Goal: Transaction & Acquisition: Purchase product/service

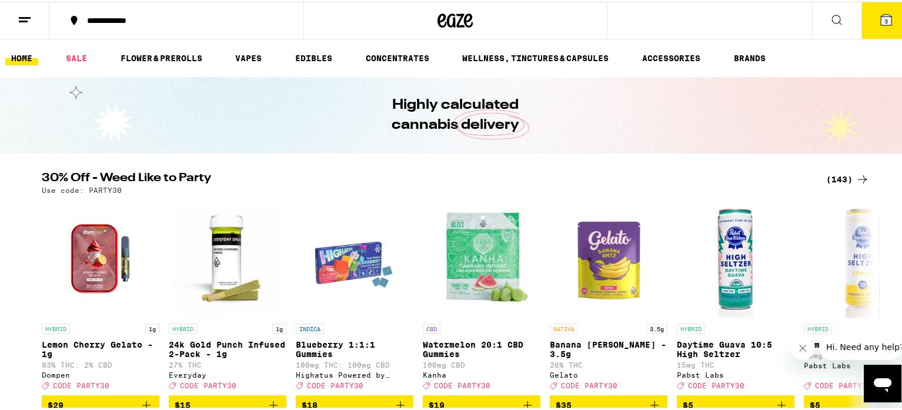
click at [884, 16] on span "3" at bounding box center [886, 19] width 4 height 7
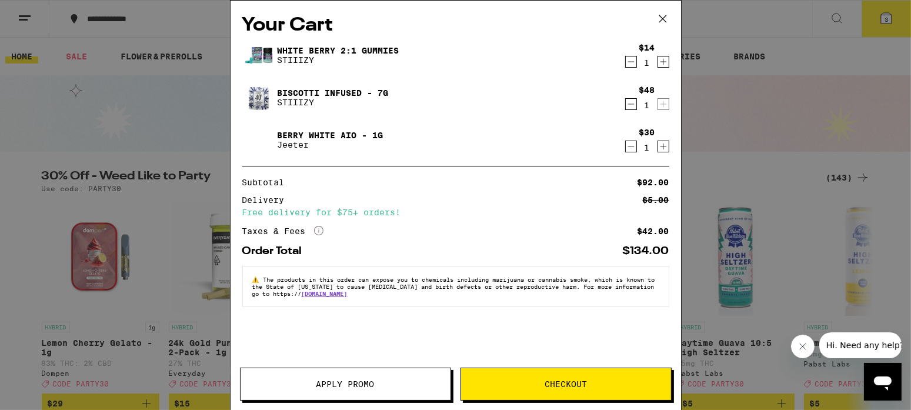
click at [630, 63] on icon "Decrement" at bounding box center [631, 62] width 11 height 14
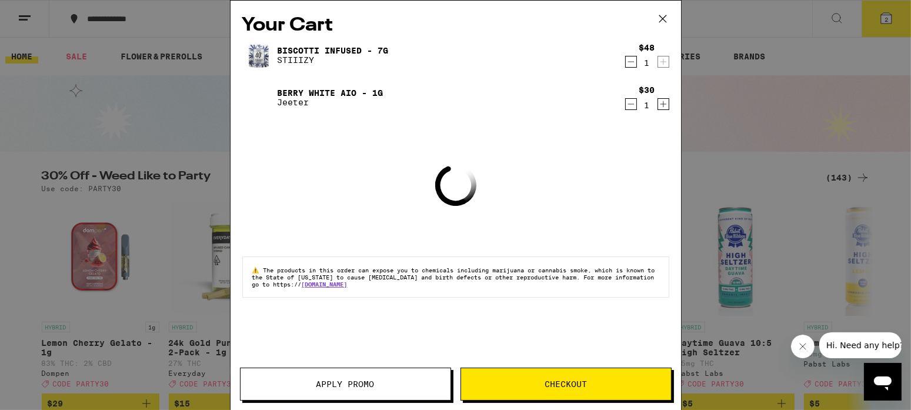
click at [630, 63] on icon "Decrement" at bounding box center [631, 62] width 11 height 14
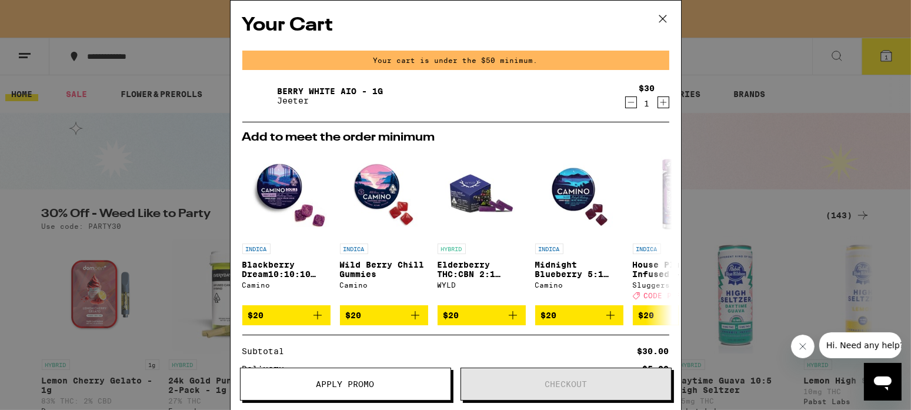
click at [626, 103] on icon "Decrement" at bounding box center [631, 102] width 11 height 14
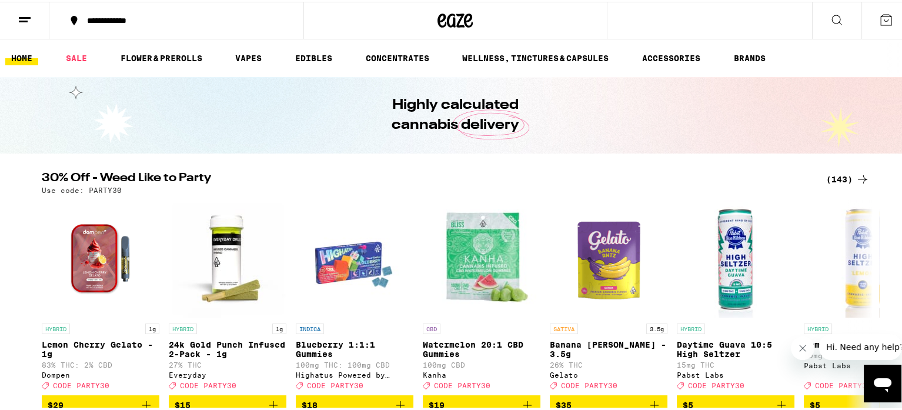
click at [834, 179] on div "(143)" at bounding box center [848, 178] width 44 height 14
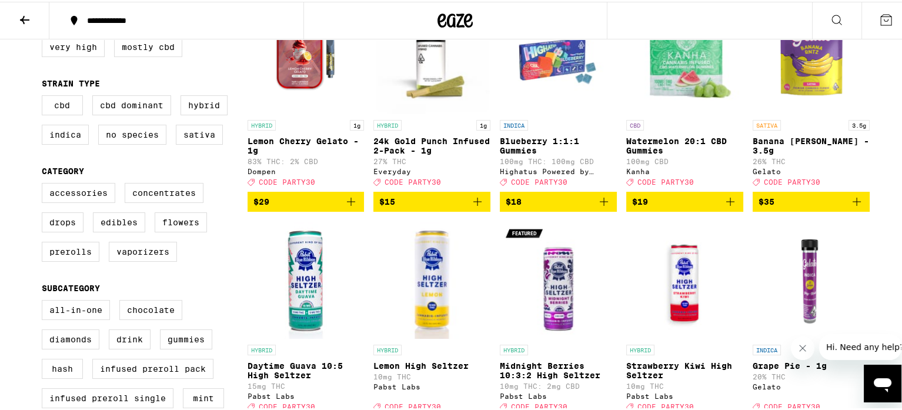
scroll to position [176, 0]
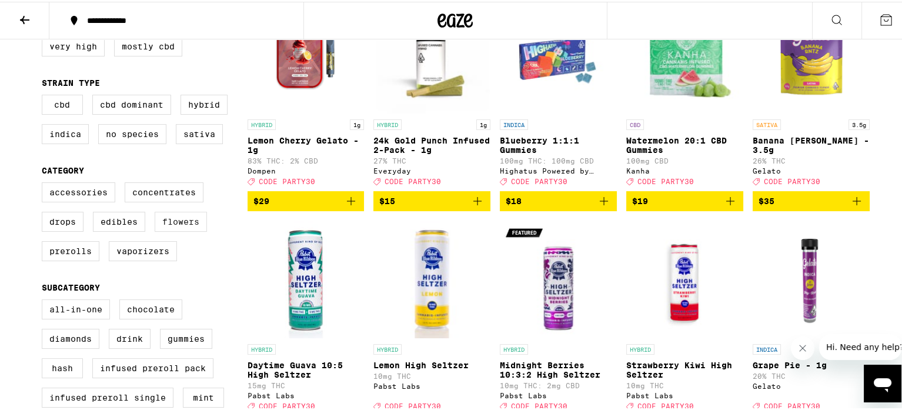
click at [171, 230] on label "Flowers" at bounding box center [181, 220] width 52 height 20
click at [45, 183] on input "Flowers" at bounding box center [44, 182] width 1 height 1
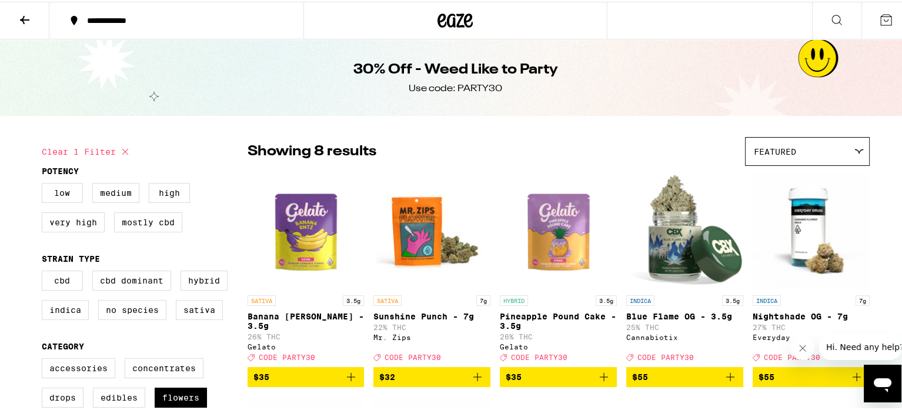
checkbox input "false"
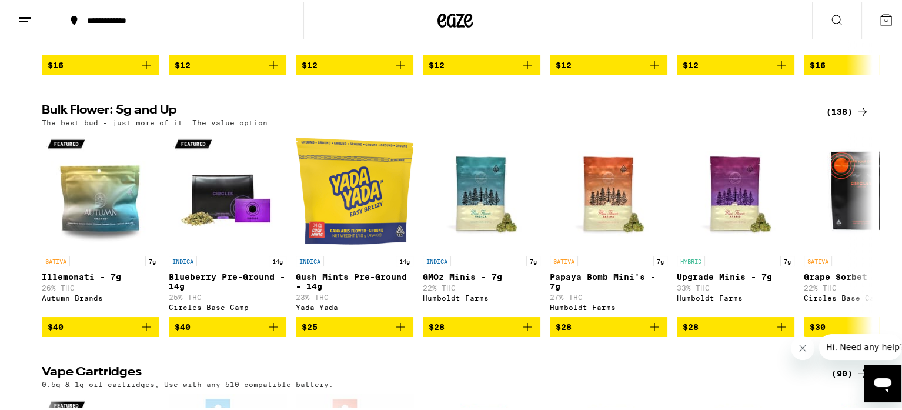
scroll to position [1409, 0]
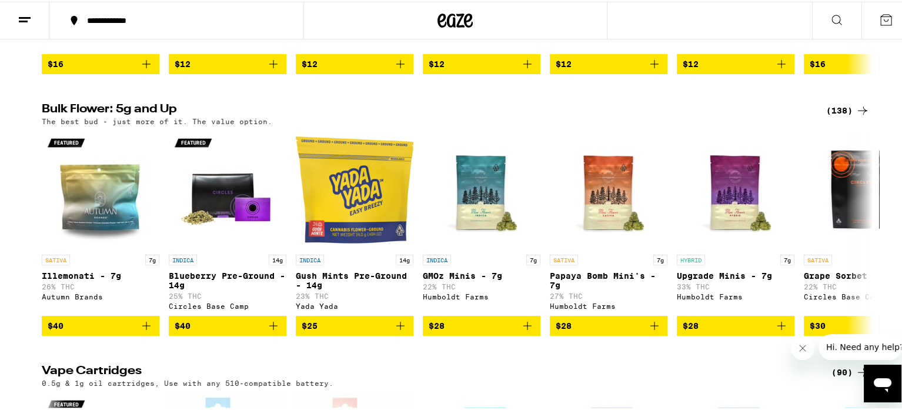
click at [835, 116] on div "(138)" at bounding box center [848, 109] width 44 height 14
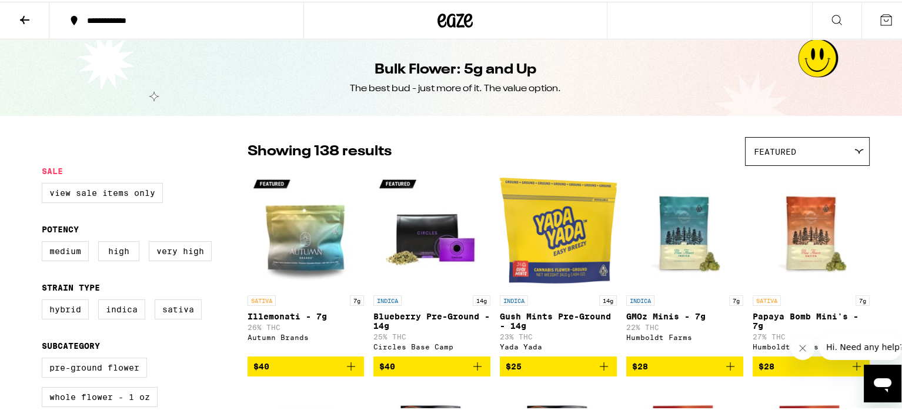
click at [854, 151] on icon at bounding box center [858, 150] width 8 height 4
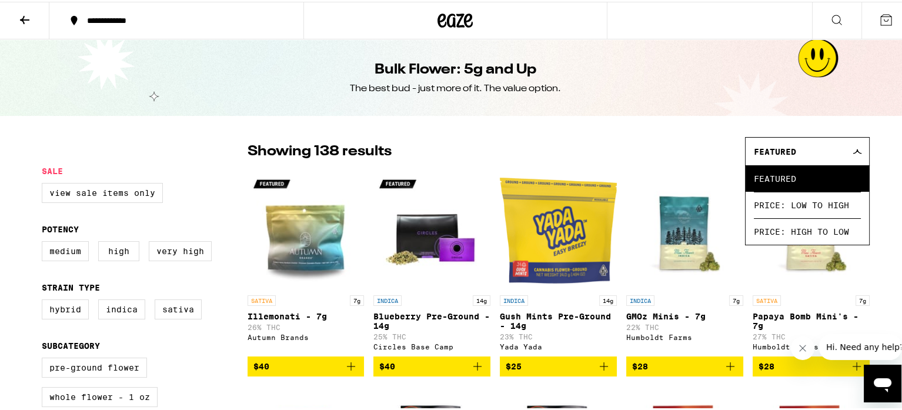
click at [854, 151] on icon at bounding box center [857, 150] width 8 height 4
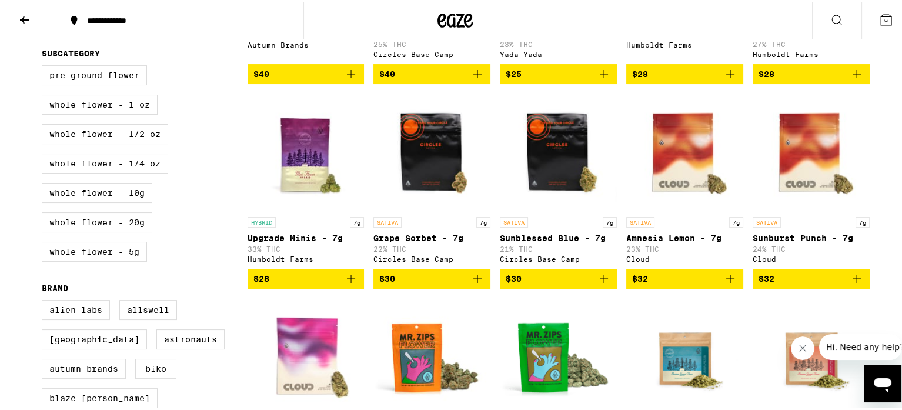
scroll to position [293, 0]
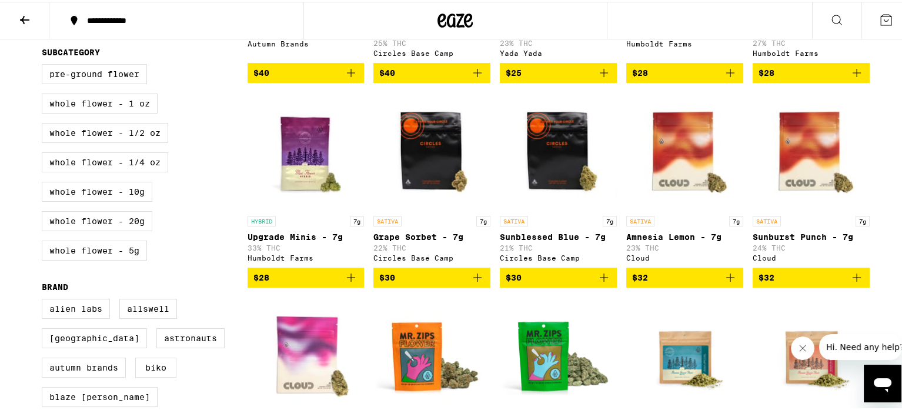
click at [313, 225] on div "HYBRID 7g" at bounding box center [306, 219] width 117 height 11
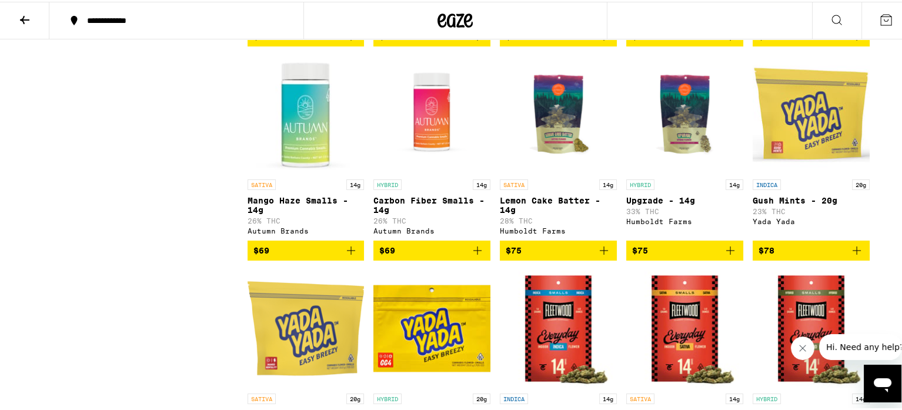
scroll to position [3759, 0]
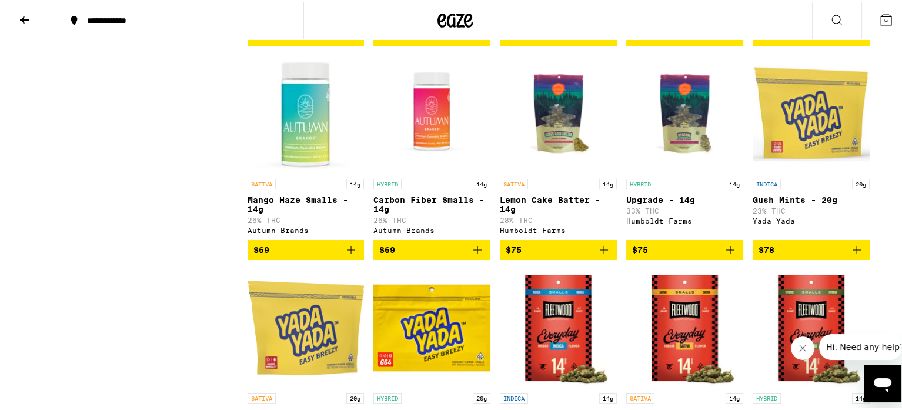
click at [726, 41] on icon "Add to bag" at bounding box center [730, 34] width 14 height 14
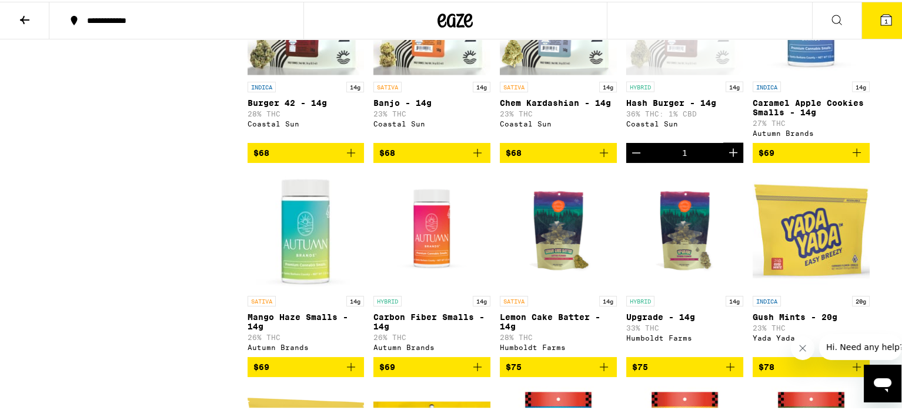
scroll to position [3641, 0]
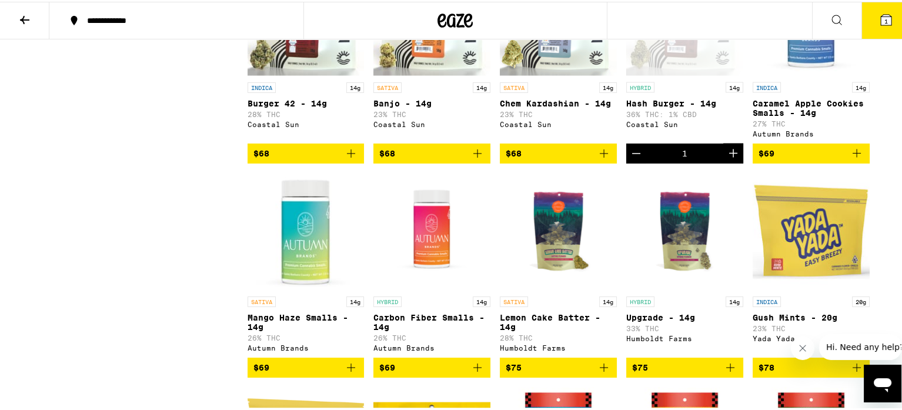
click at [734, 159] on icon "Increment" at bounding box center [733, 152] width 14 height 14
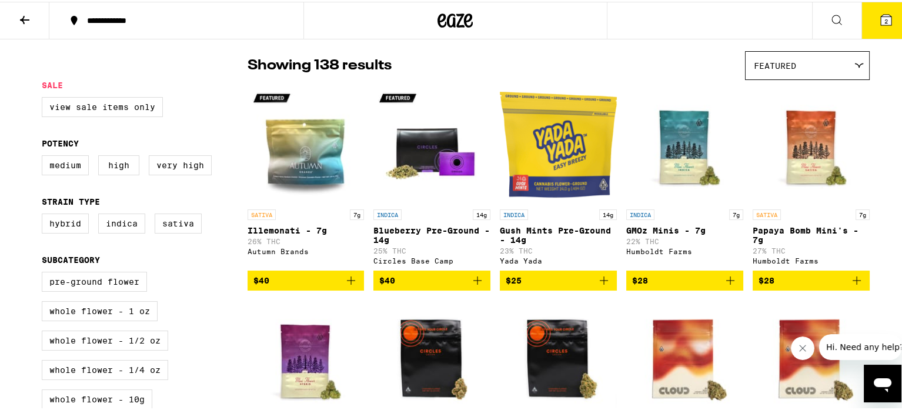
scroll to position [0, 0]
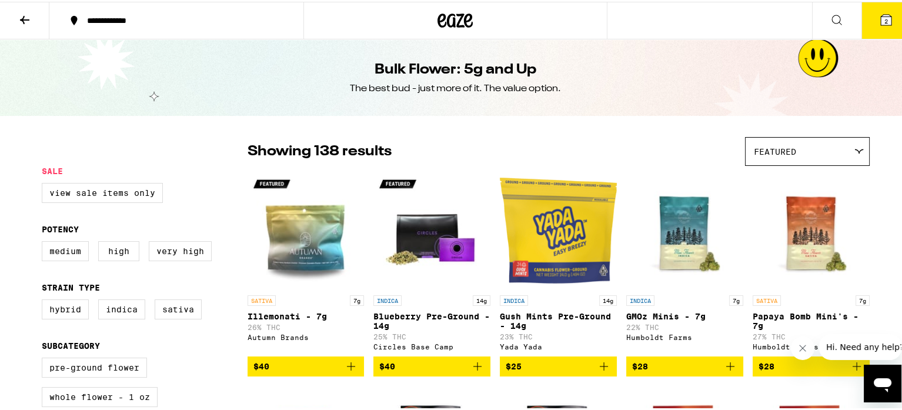
click at [22, 19] on icon at bounding box center [24, 18] width 9 height 8
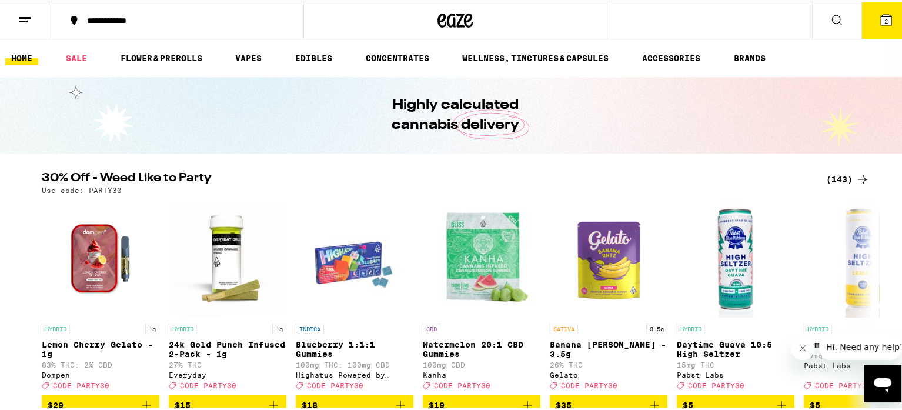
click at [838, 174] on div "(143)" at bounding box center [848, 178] width 44 height 14
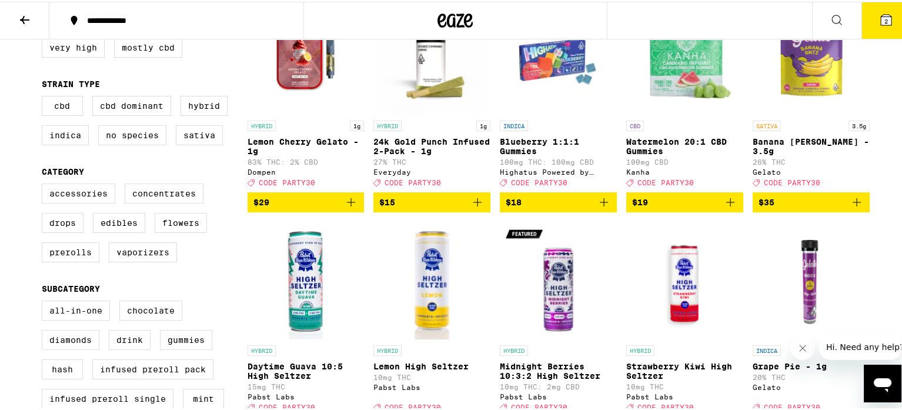
scroll to position [175, 0]
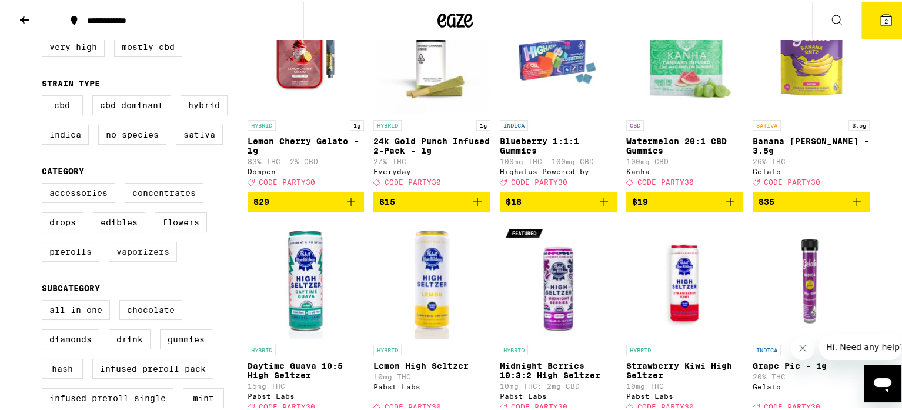
click at [123, 260] on label "Vaporizers" at bounding box center [143, 250] width 68 height 20
click at [45, 183] on input "Vaporizers" at bounding box center [44, 183] width 1 height 1
checkbox input "true"
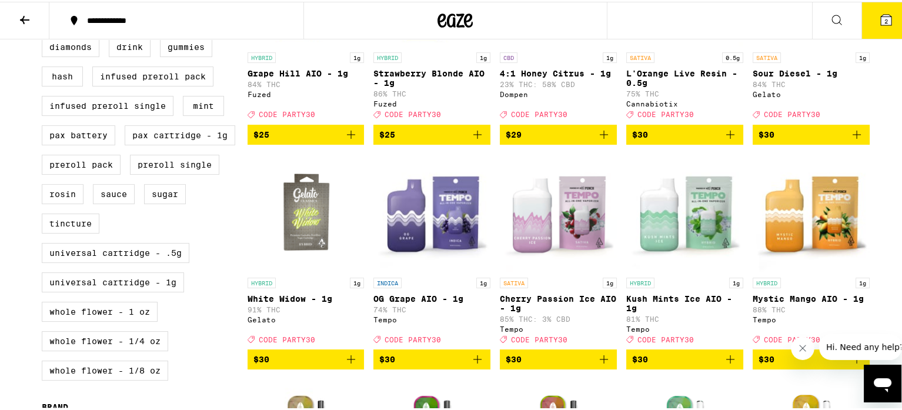
scroll to position [468, 0]
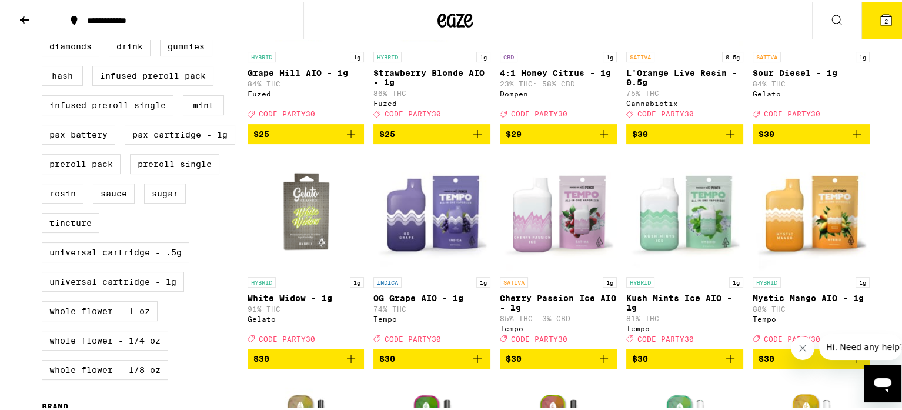
click at [473, 364] on icon "Add to bag" at bounding box center [477, 357] width 14 height 14
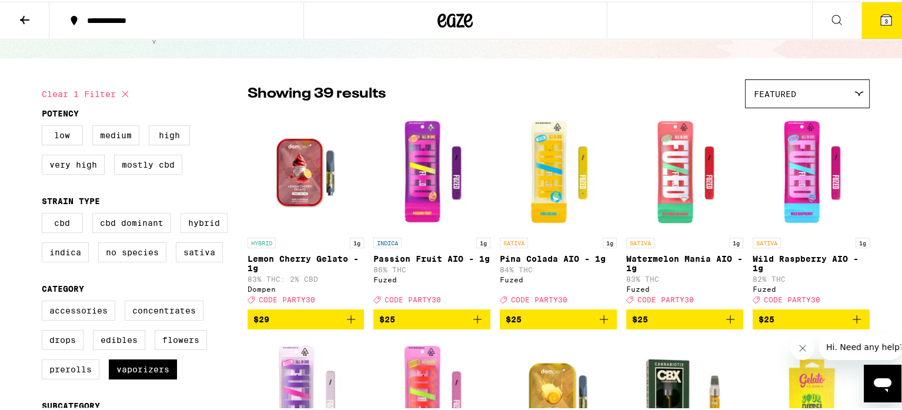
scroll to position [58, 0]
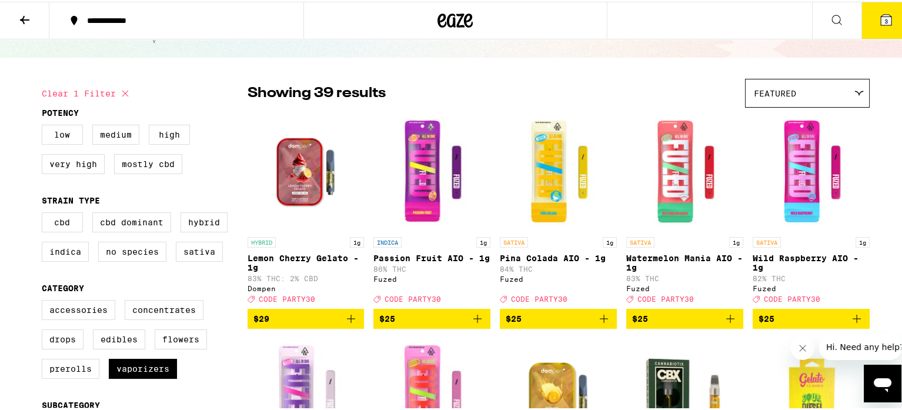
click at [406, 249] on div "INDICA 1g Passion Fruit AIO - 1g 86% THC Fuzed Deal Created with Sketch. CODE P…" at bounding box center [431, 268] width 117 height 66
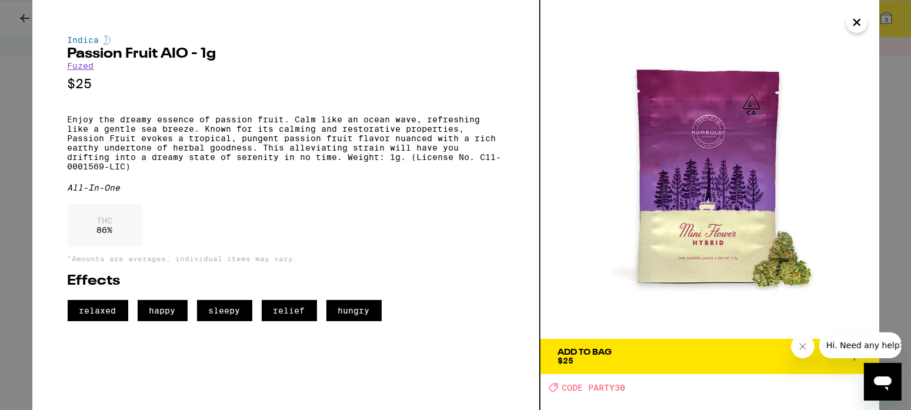
click at [624, 360] on span "Add To Bag $25" at bounding box center [709, 356] width 303 height 16
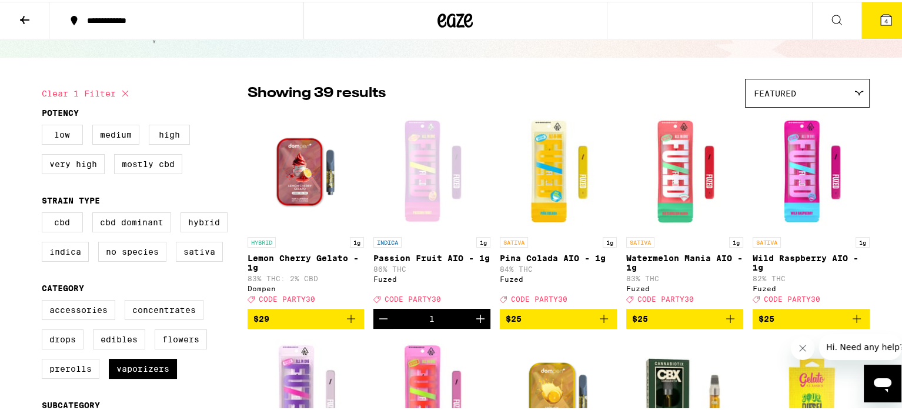
click at [881, 14] on icon at bounding box center [886, 18] width 11 height 11
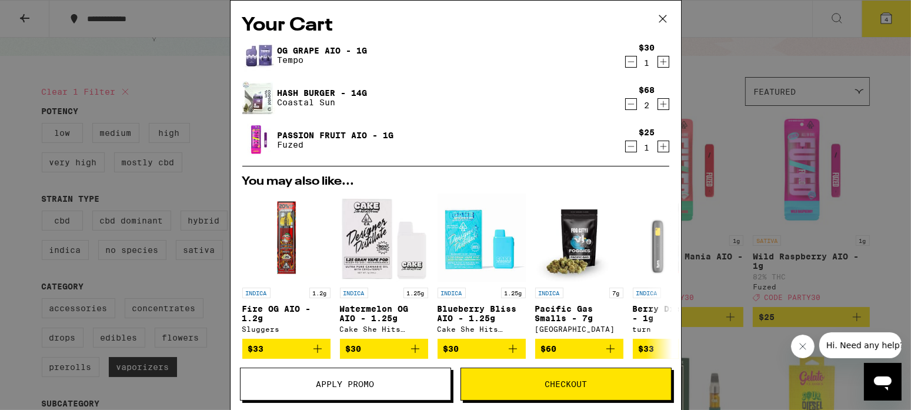
click at [139, 63] on div "Your Cart OG Grape AIO - 1g Tempo $30 1 Hash Burger - 14g Coastal Sun $68 2 Pas…" at bounding box center [455, 205] width 911 height 410
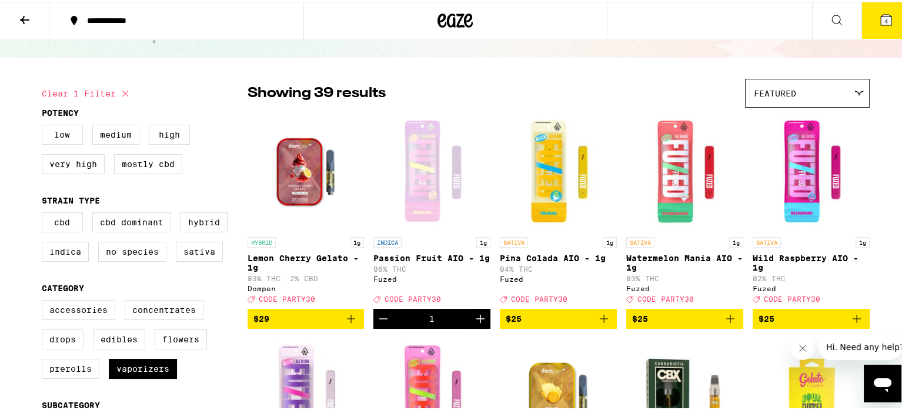
click at [887, 18] on button "4" at bounding box center [885, 19] width 49 height 36
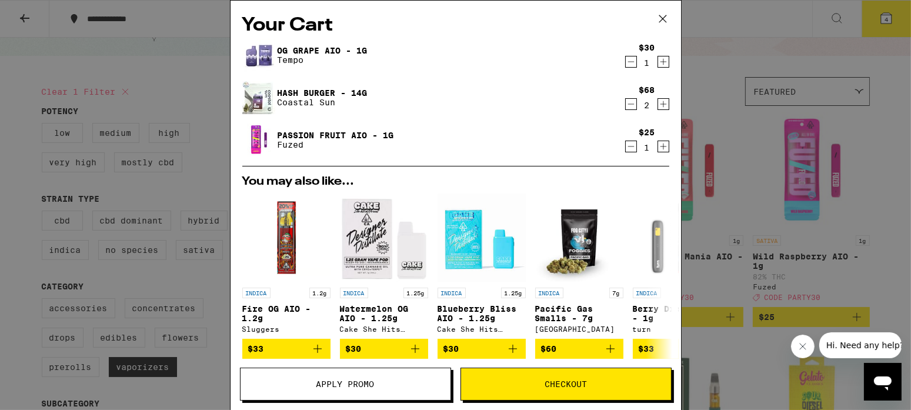
click at [355, 380] on span "Apply Promo" at bounding box center [345, 384] width 58 height 8
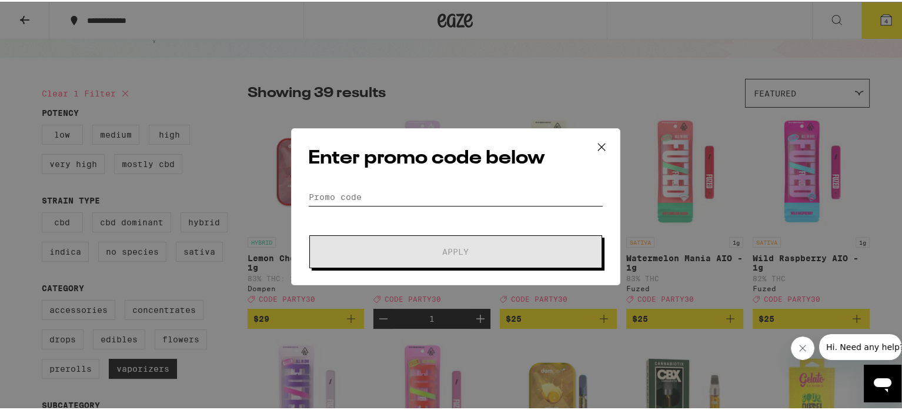
click at [334, 192] on input "Promo Code" at bounding box center [455, 195] width 295 height 18
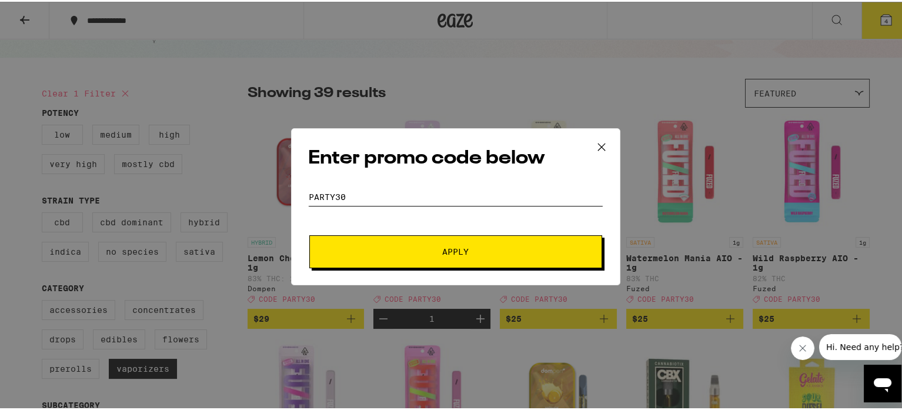
type input "party30"
click at [470, 254] on span "Apply" at bounding box center [456, 250] width 212 height 8
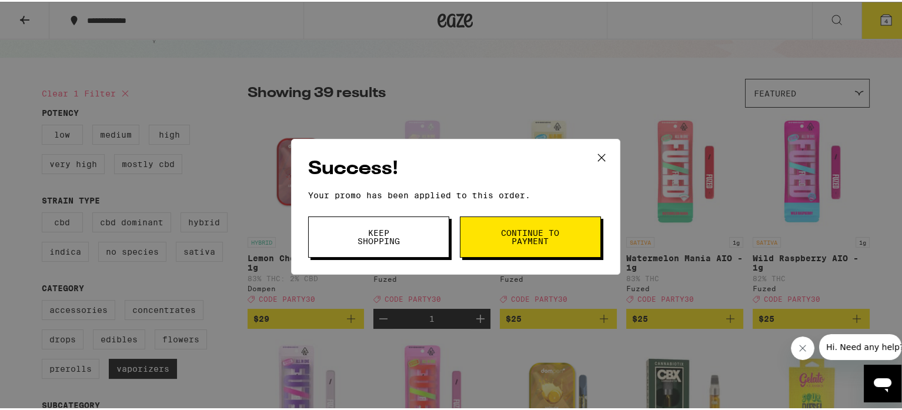
click at [526, 240] on span "Continue to payment" at bounding box center [530, 235] width 60 height 16
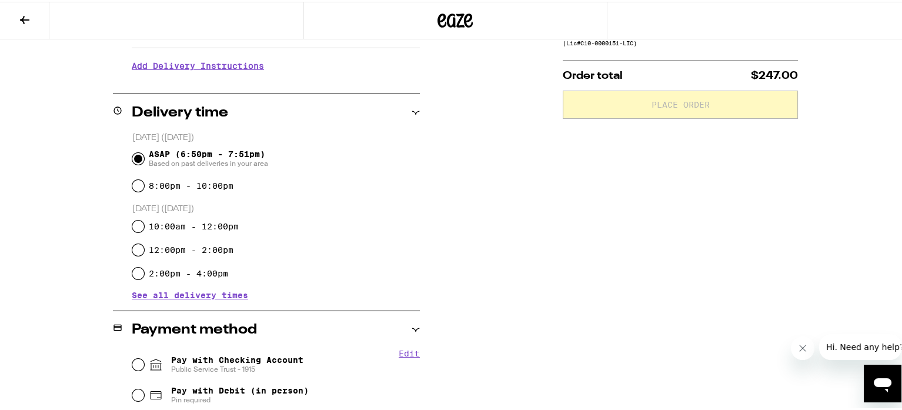
scroll to position [235, 0]
click at [132, 363] on input "Pay with Checking Account Public Service Trust - 1915" at bounding box center [138, 362] width 12 height 12
radio input "true"
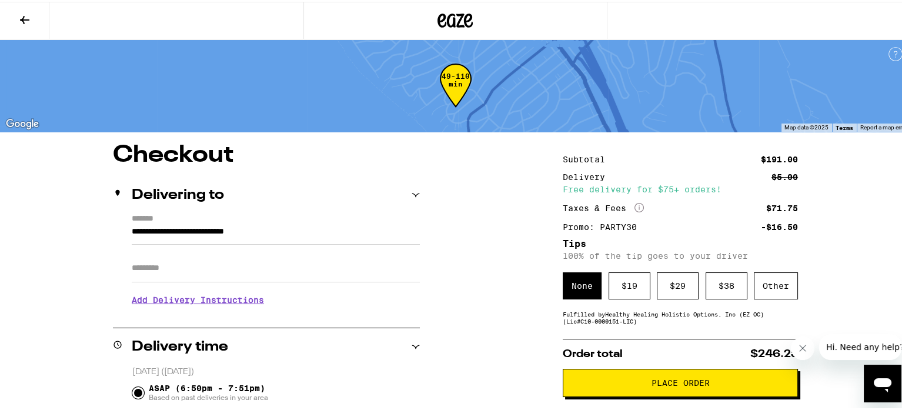
scroll to position [0, 0]
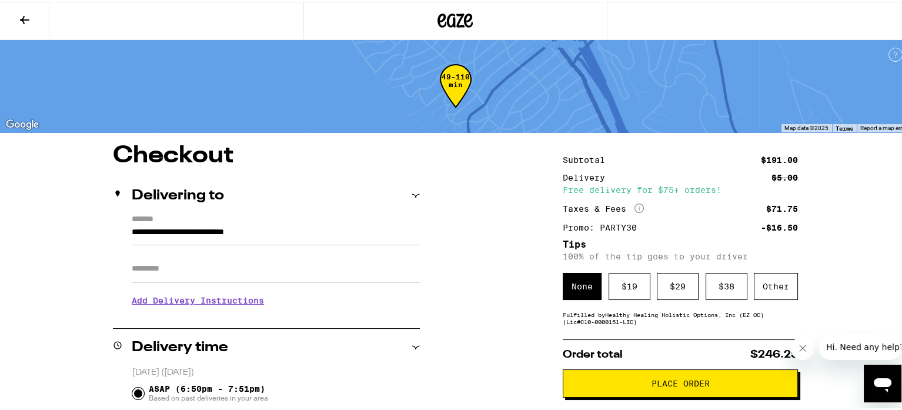
click at [149, 267] on input "Apt/Suite" at bounding box center [276, 267] width 288 height 28
type input "*"
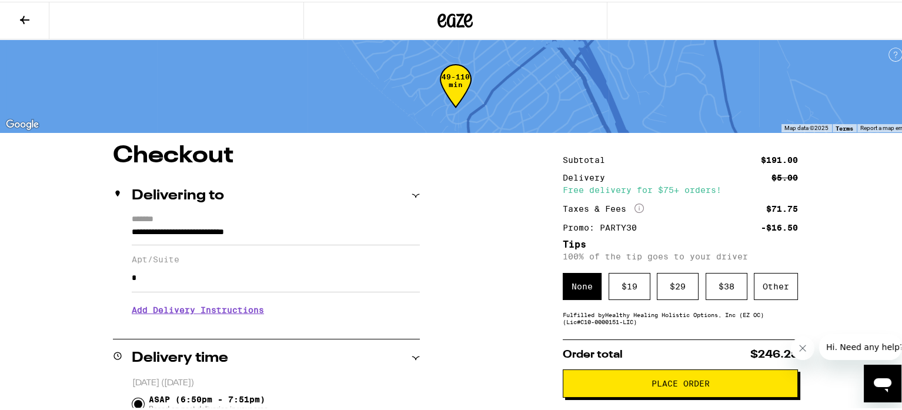
click at [769, 282] on div "Other" at bounding box center [776, 284] width 44 height 27
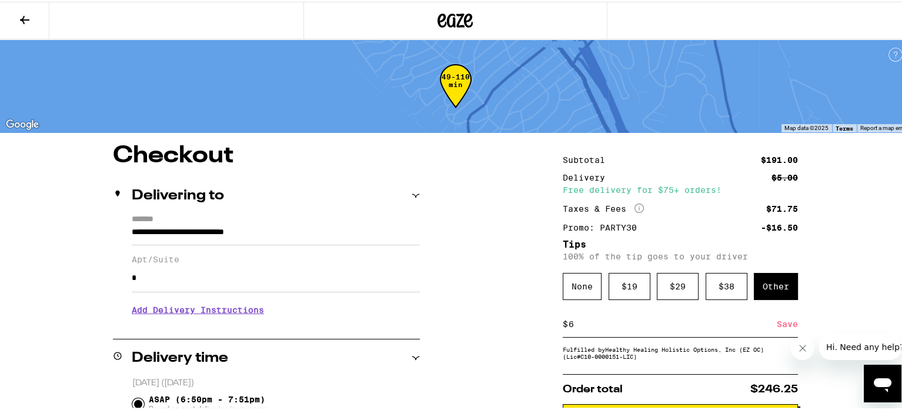
type input "6"
click at [778, 327] on div "Save" at bounding box center [787, 322] width 21 height 26
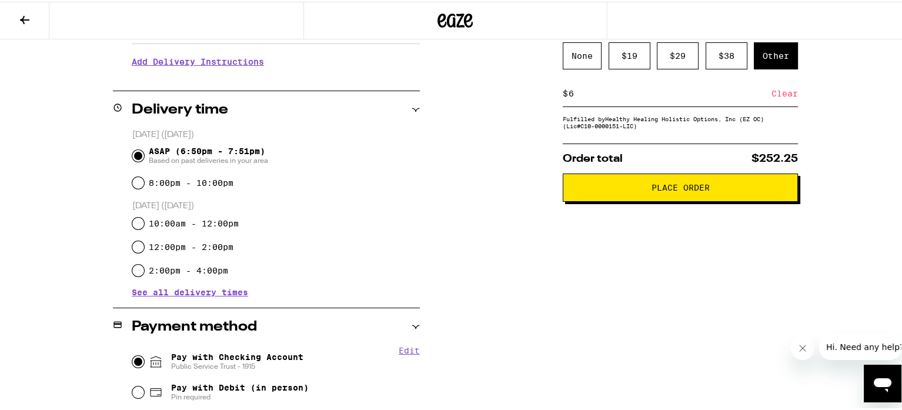
scroll to position [249, 0]
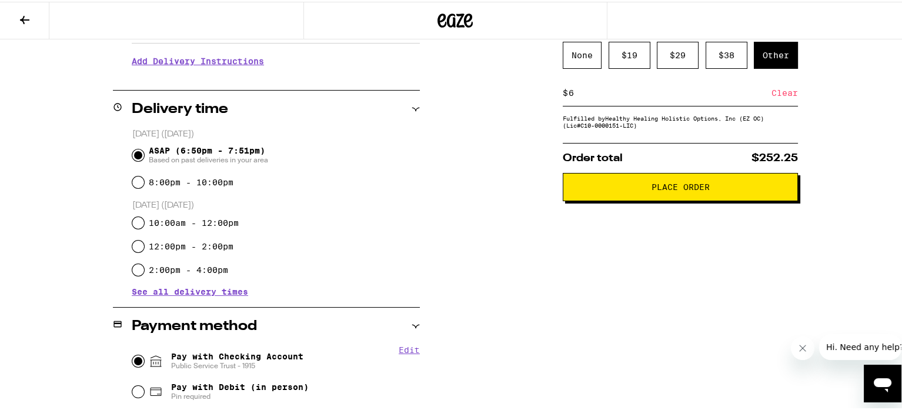
click at [673, 189] on span "Place Order" at bounding box center [680, 185] width 58 height 8
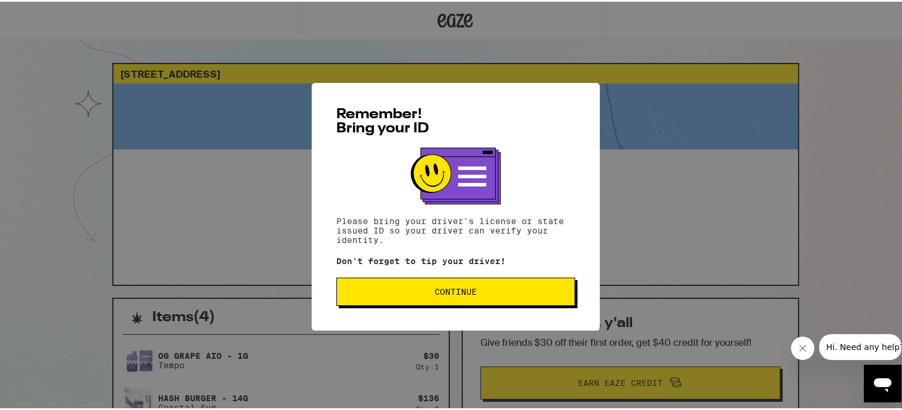
click at [450, 288] on span "Continue" at bounding box center [455, 290] width 42 height 8
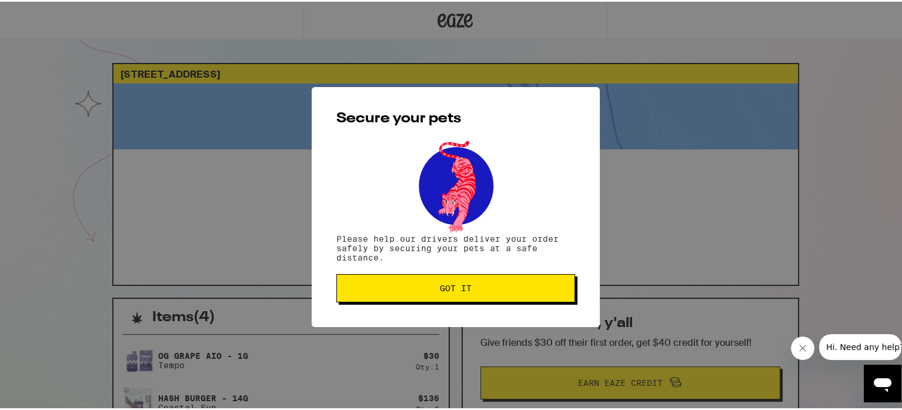
click at [463, 284] on span "Got it" at bounding box center [456, 286] width 32 height 8
